Goal: Task Accomplishment & Management: Manage account settings

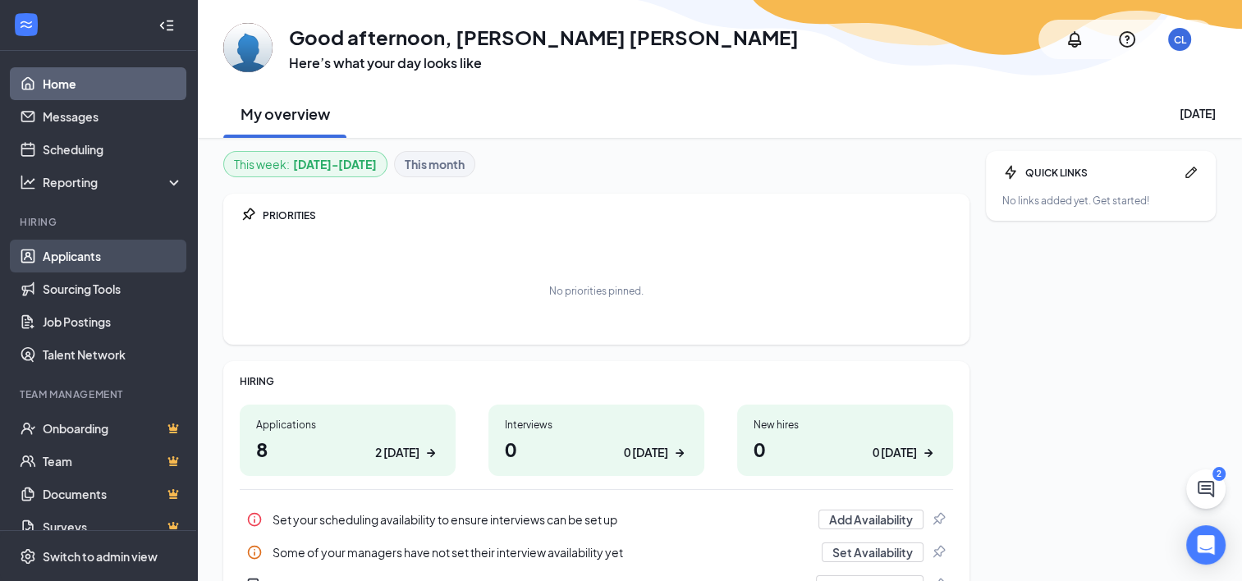
click at [76, 256] on link "Applicants" at bounding box center [113, 256] width 140 height 33
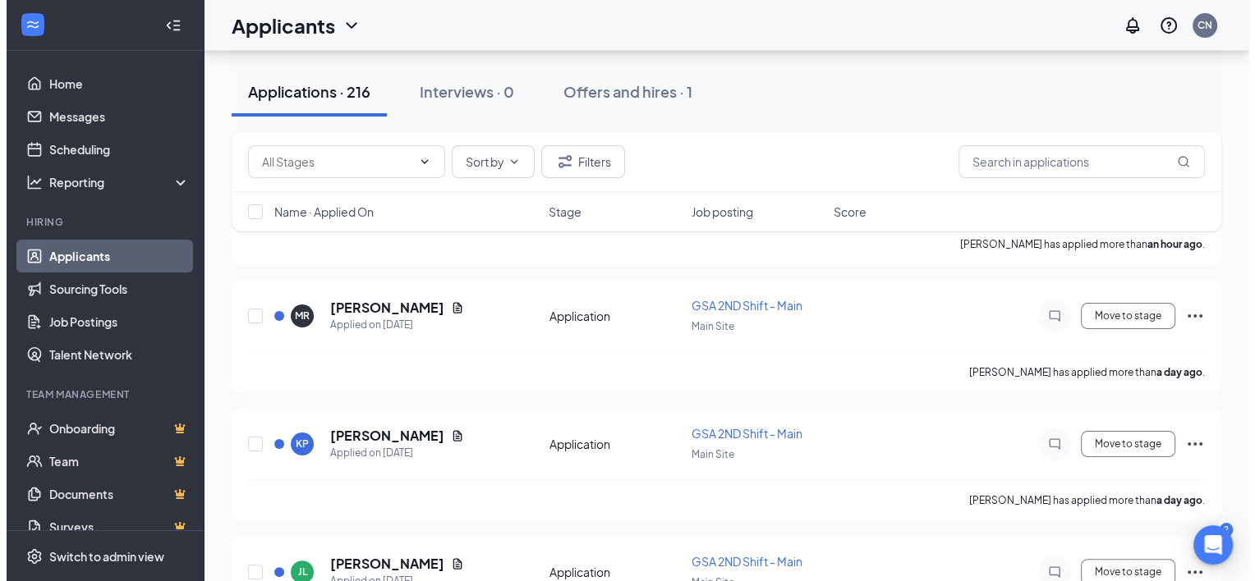
scroll to position [246, 0]
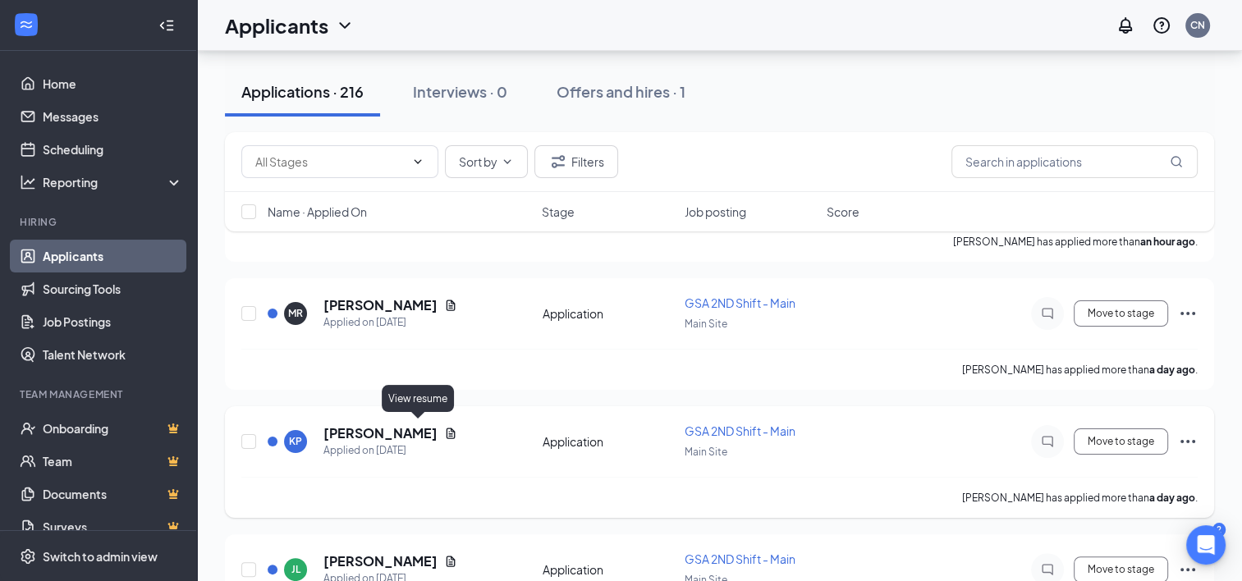
click at [444, 433] on icon "Document" at bounding box center [450, 433] width 13 height 13
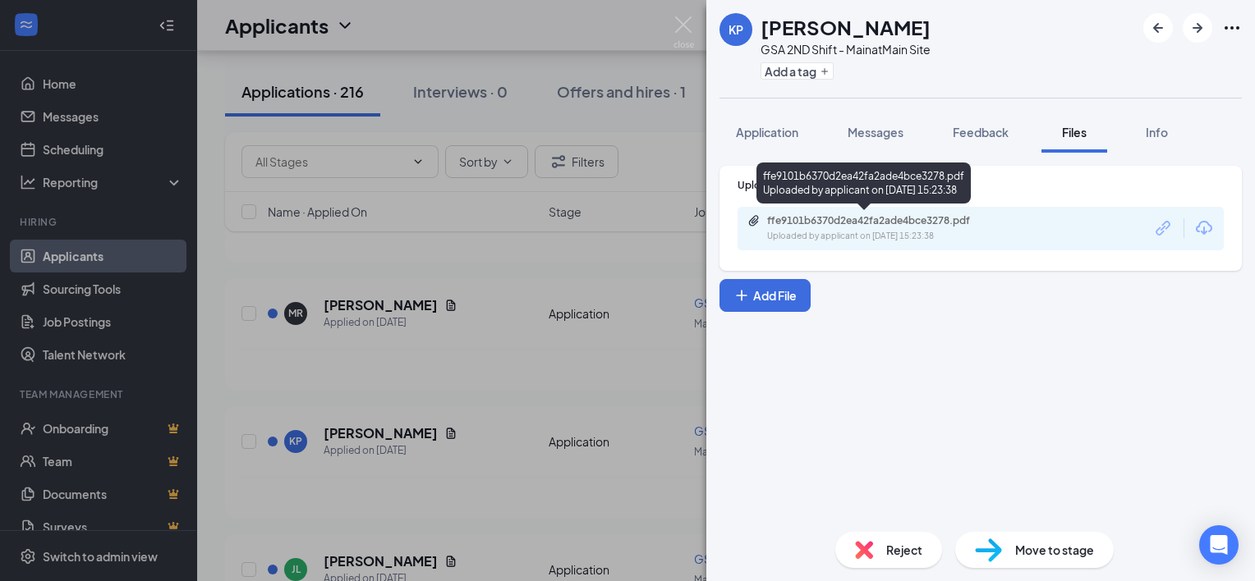
click at [870, 216] on div "ffe9101b6370d2ea42fa2ade4bce3278.pdf" at bounding box center [882, 220] width 230 height 13
